Goal: Task Accomplishment & Management: Manage account settings

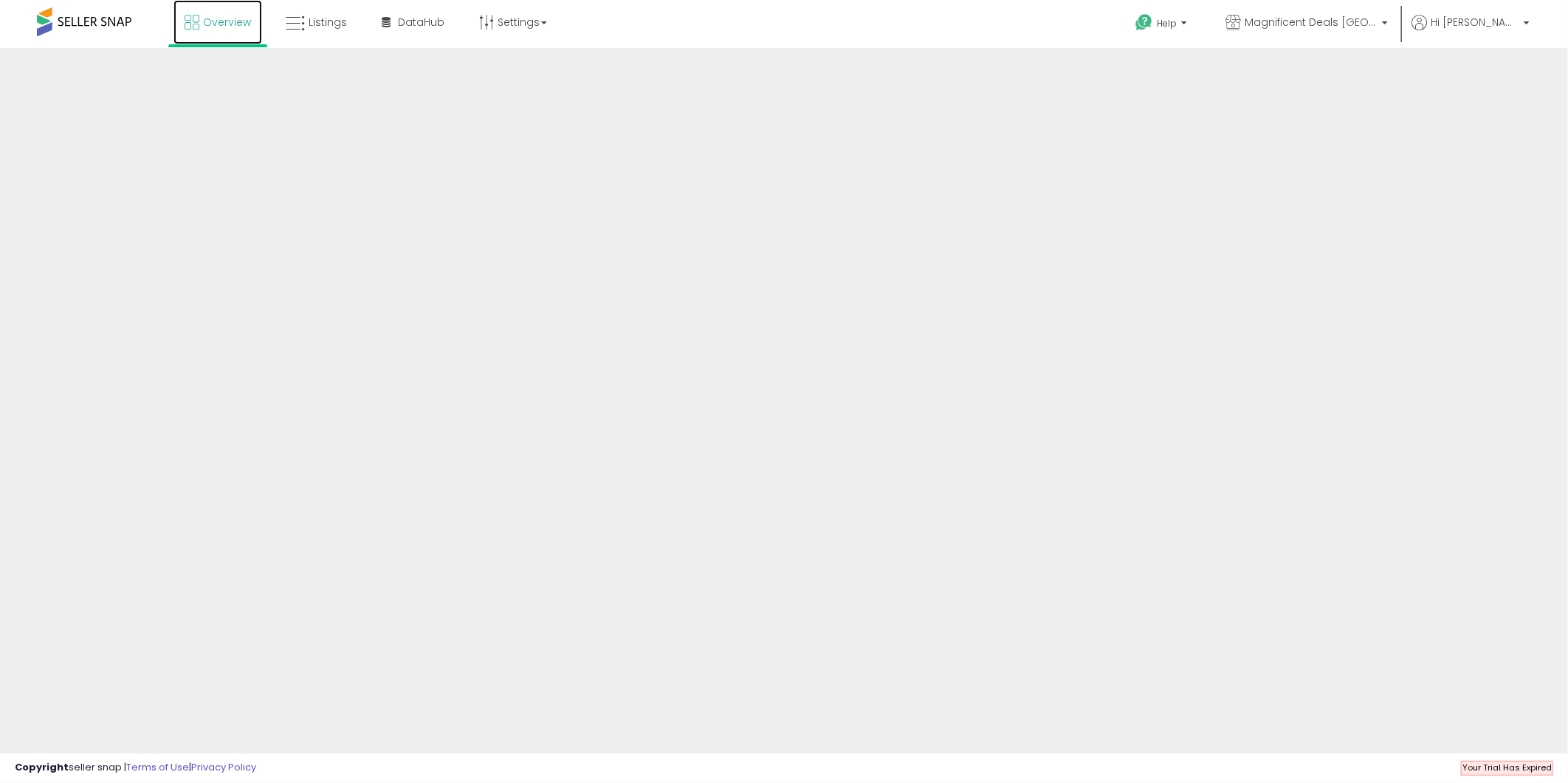
click at [239, 19] on span "Overview" at bounding box center [228, 21] width 48 height 14
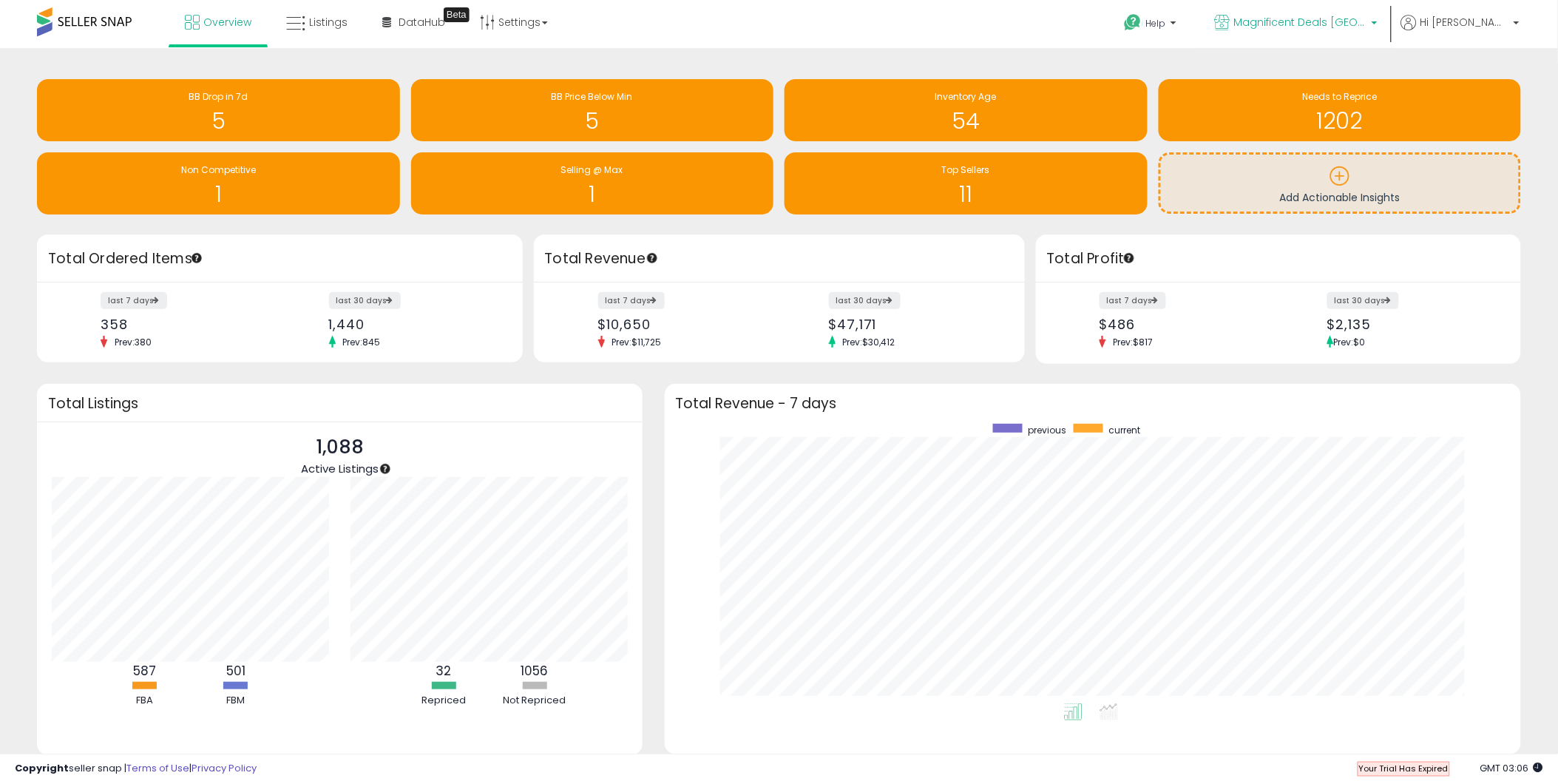
click at [1297, 30] on p "Magnificent Deals [GEOGRAPHIC_DATA]" at bounding box center [1296, 23] width 162 height 18
click at [1483, 24] on span "Hi [PERSON_NAME]" at bounding box center [1465, 21] width 89 height 14
click at [1482, 80] on link "Account" at bounding box center [1486, 78] width 40 height 14
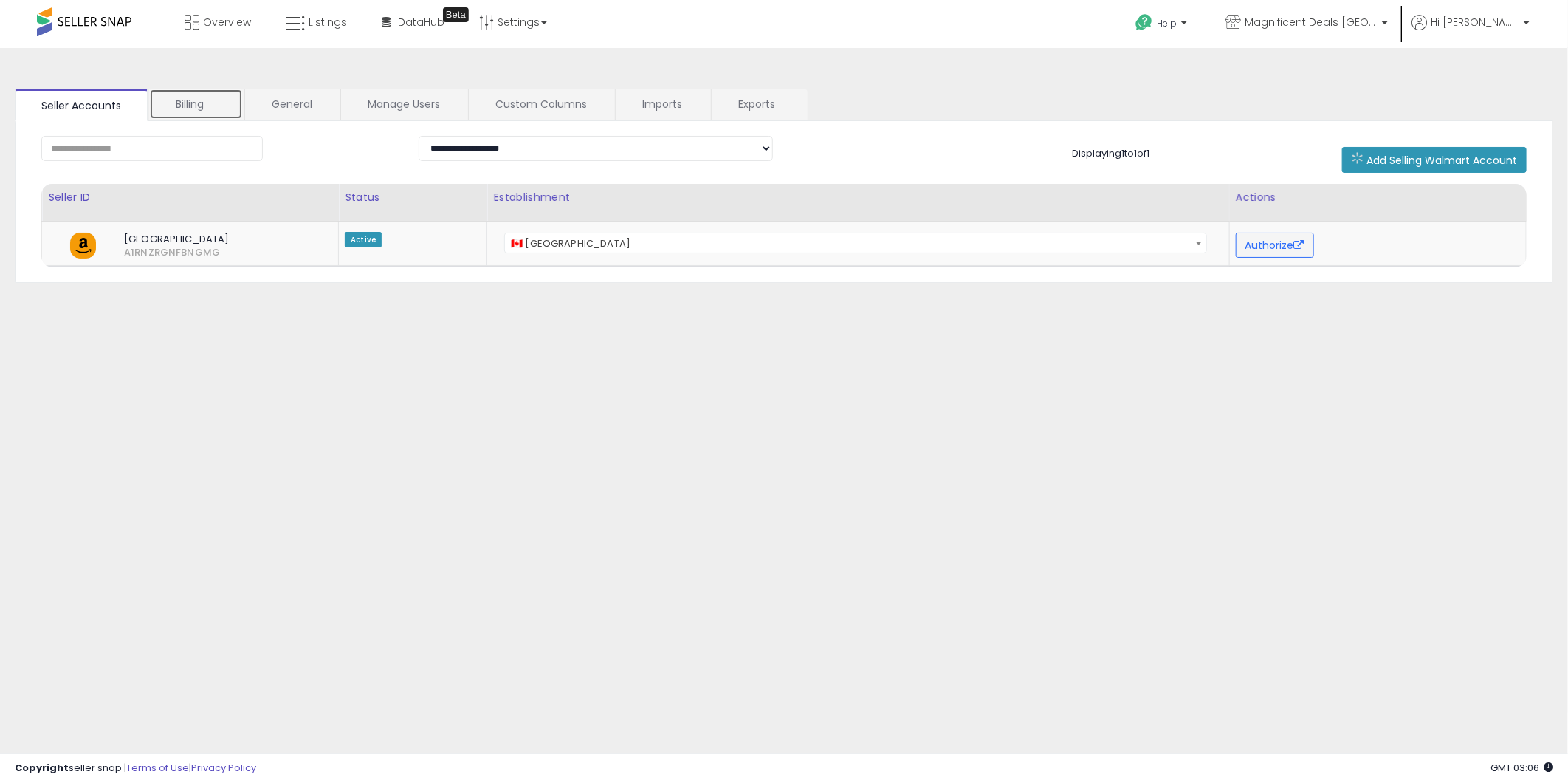
click at [200, 105] on link "Billing" at bounding box center [196, 104] width 94 height 31
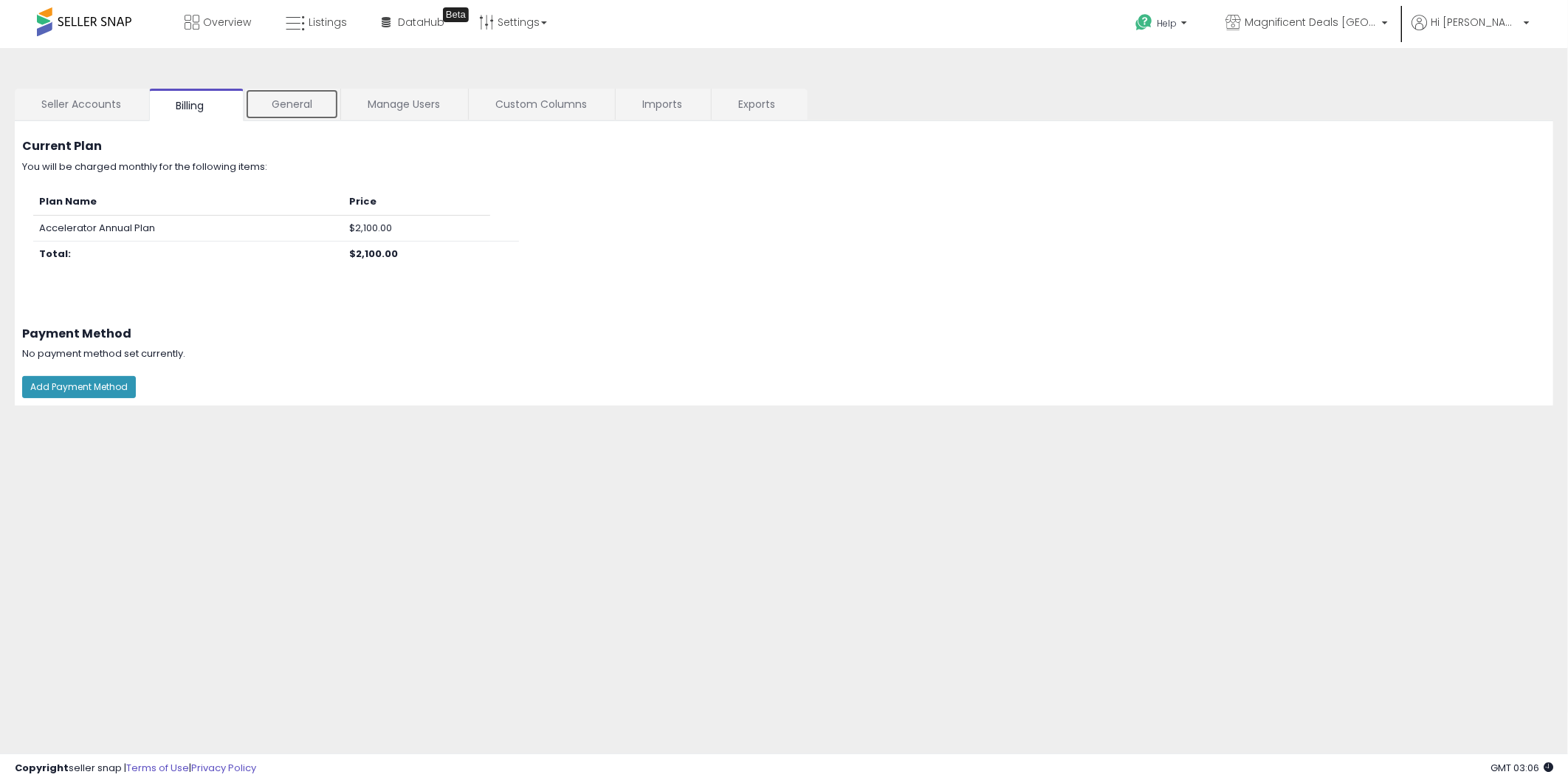
click at [279, 111] on link "General" at bounding box center [291, 104] width 94 height 31
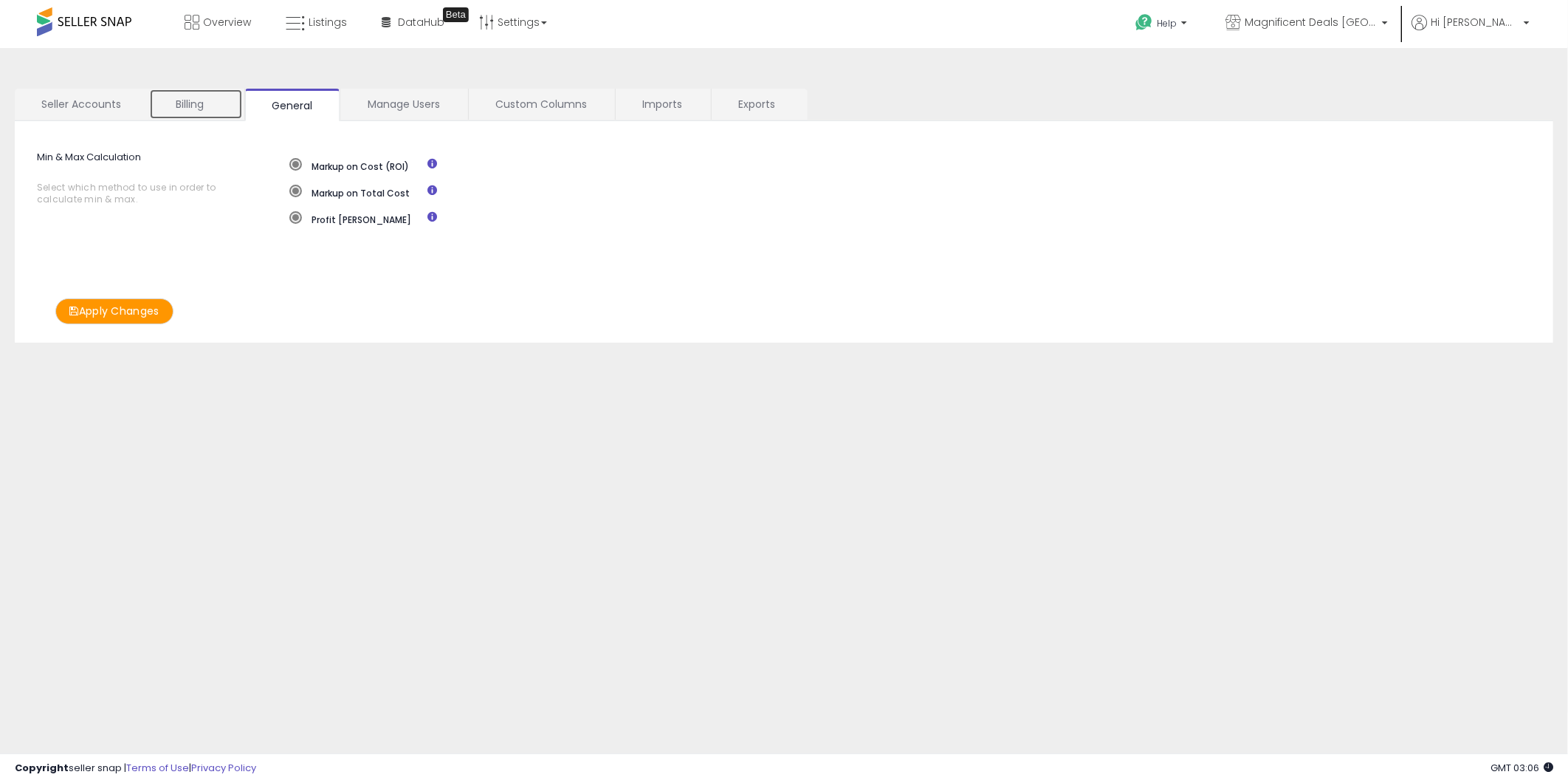
click at [190, 101] on link "Billing" at bounding box center [196, 104] width 94 height 31
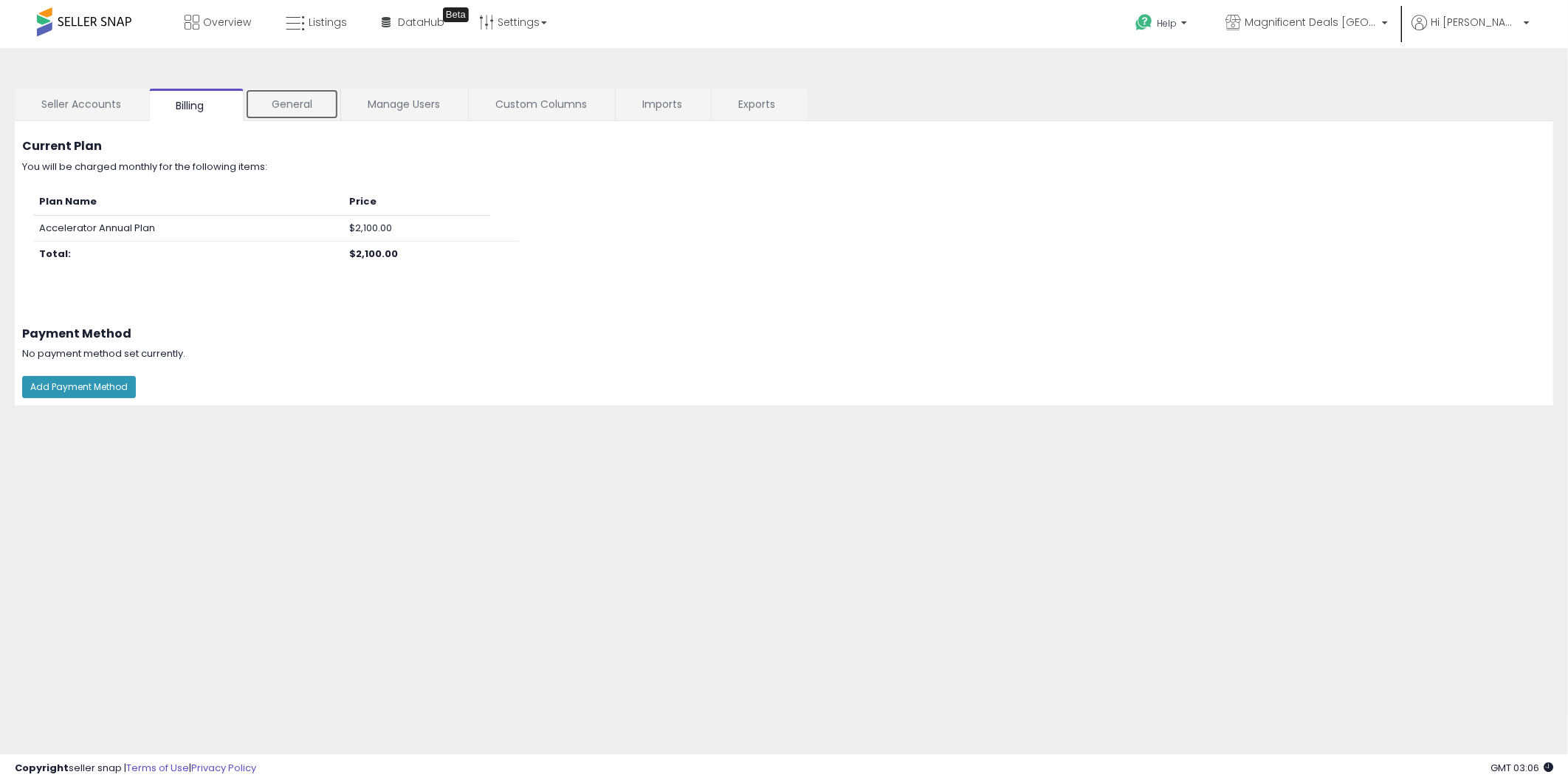
click at [328, 97] on link "General" at bounding box center [291, 104] width 94 height 31
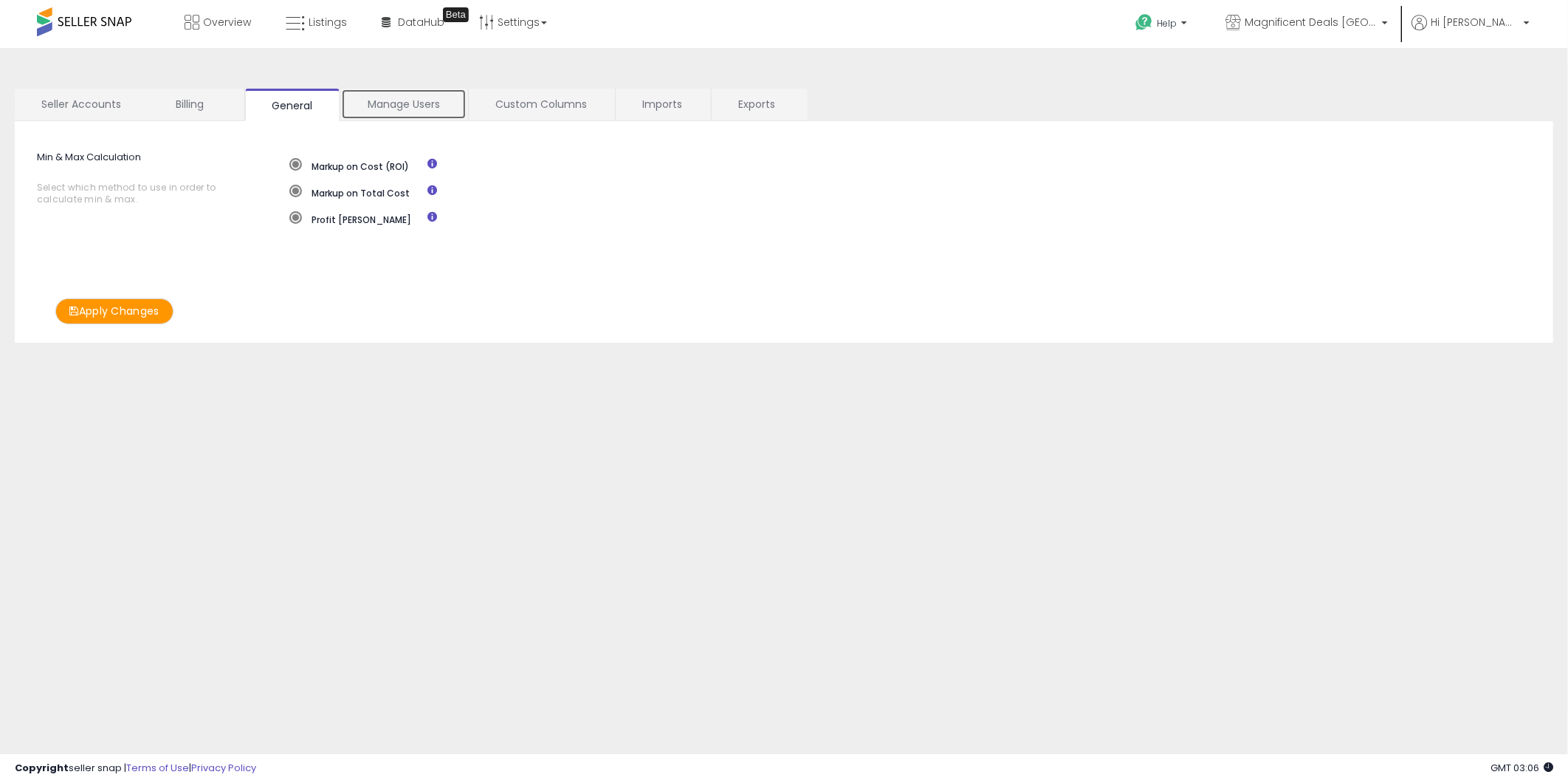
click at [416, 93] on link "Manage Users" at bounding box center [404, 104] width 125 height 31
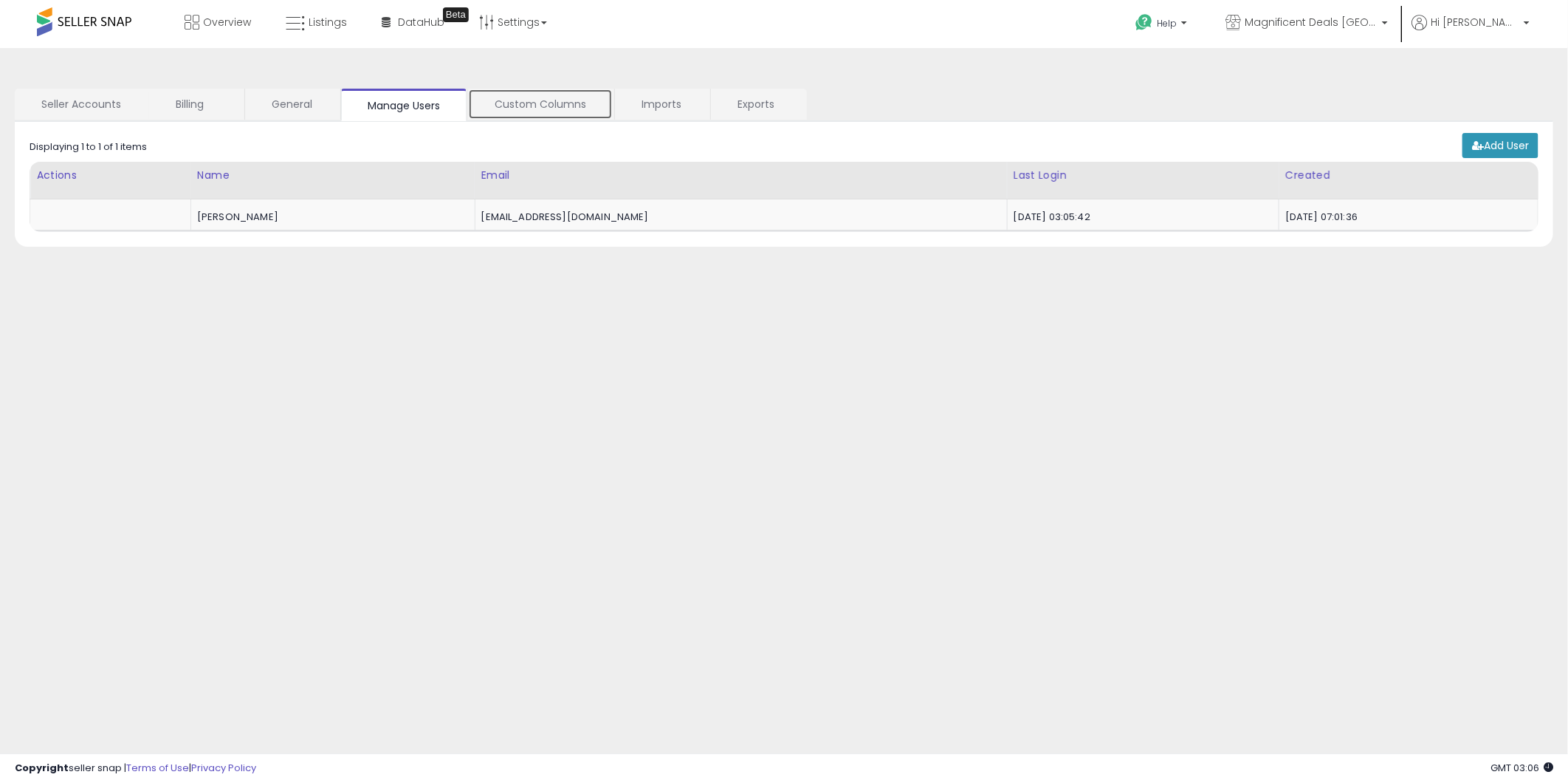
click at [536, 117] on link "Custom Columns" at bounding box center [540, 104] width 145 height 31
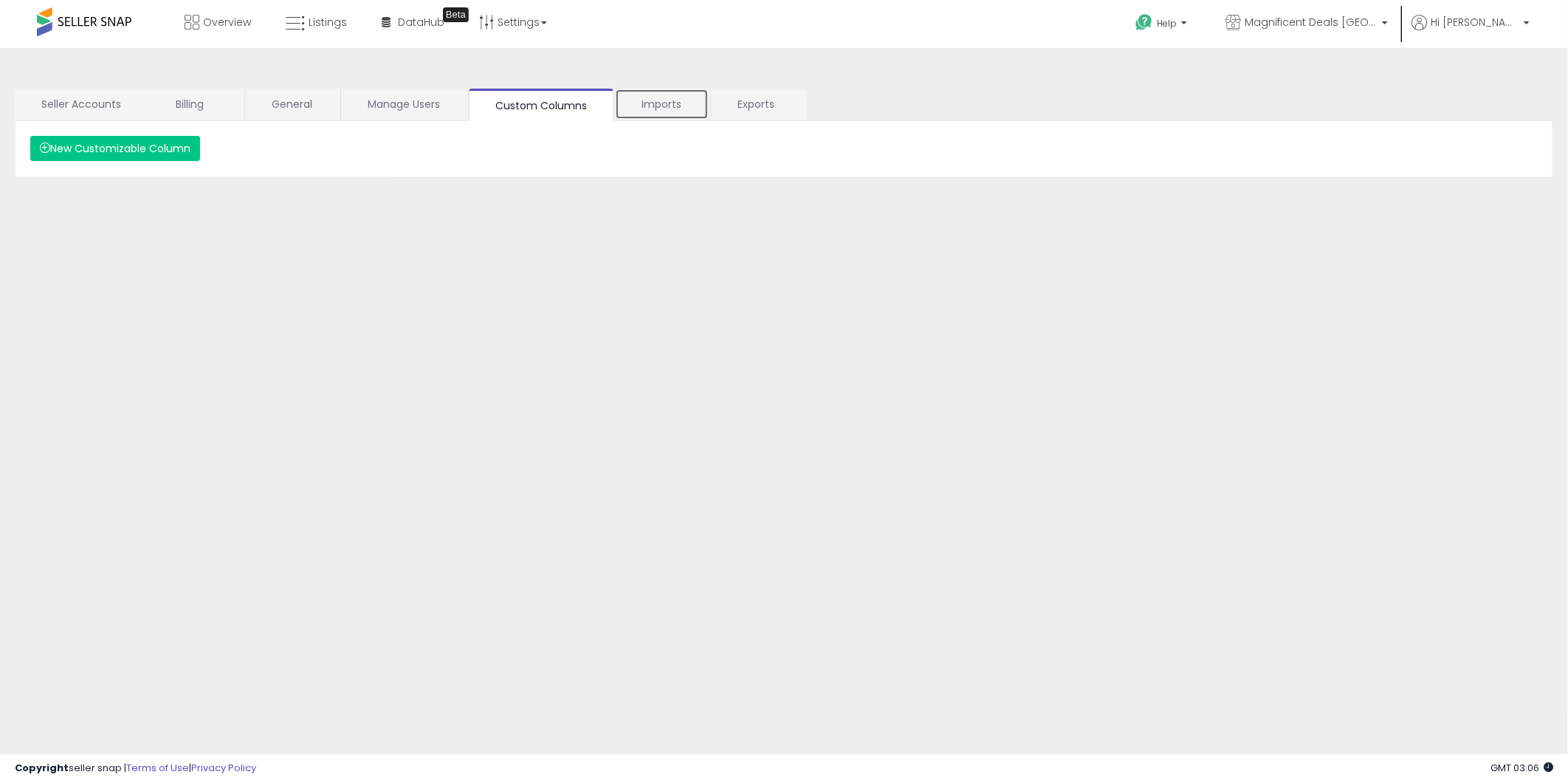
click at [648, 105] on link "Imports" at bounding box center [662, 104] width 94 height 31
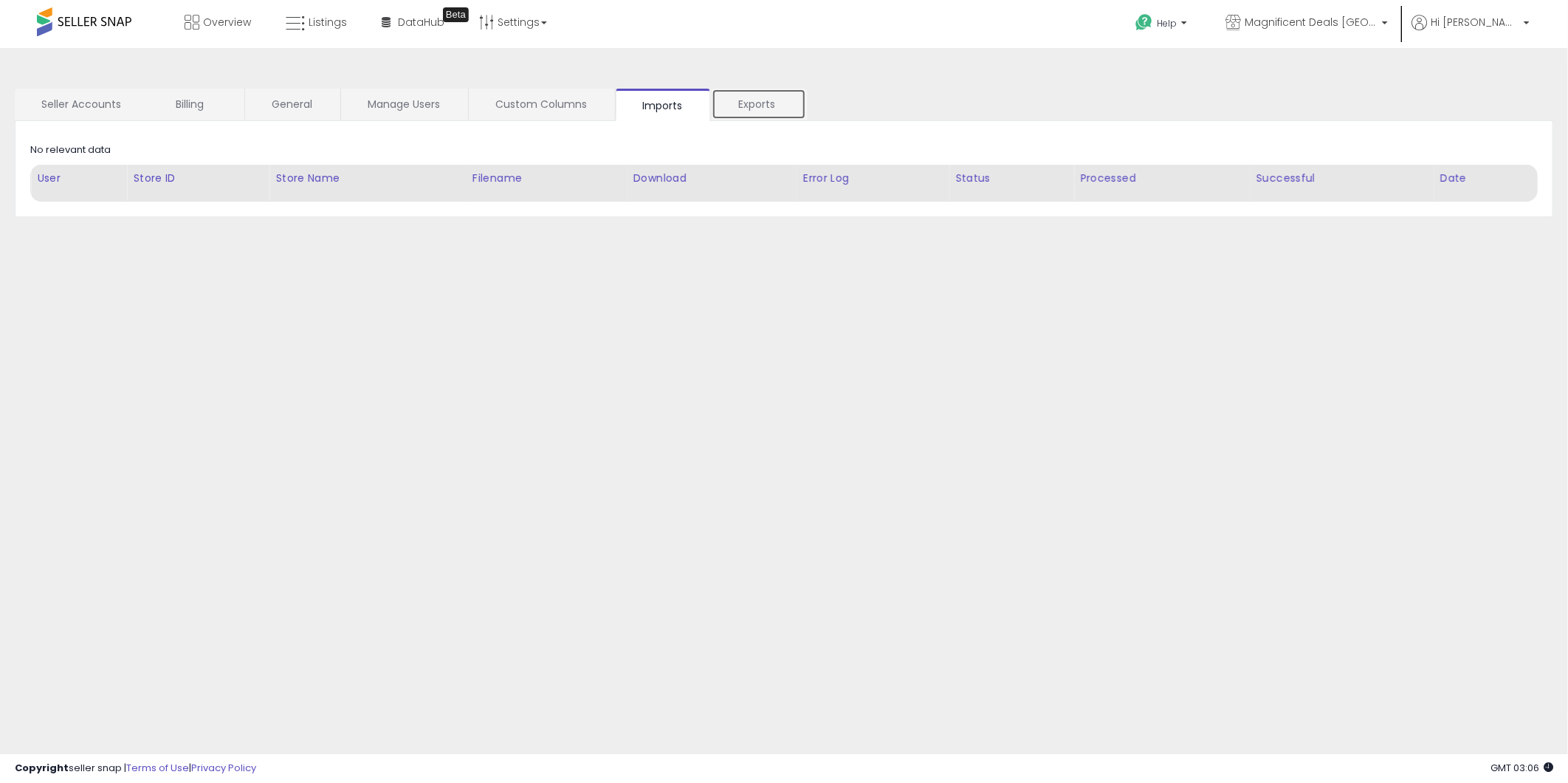
click at [775, 117] on link "Exports" at bounding box center [759, 104] width 95 height 31
